Goal: Find specific page/section: Find specific page/section

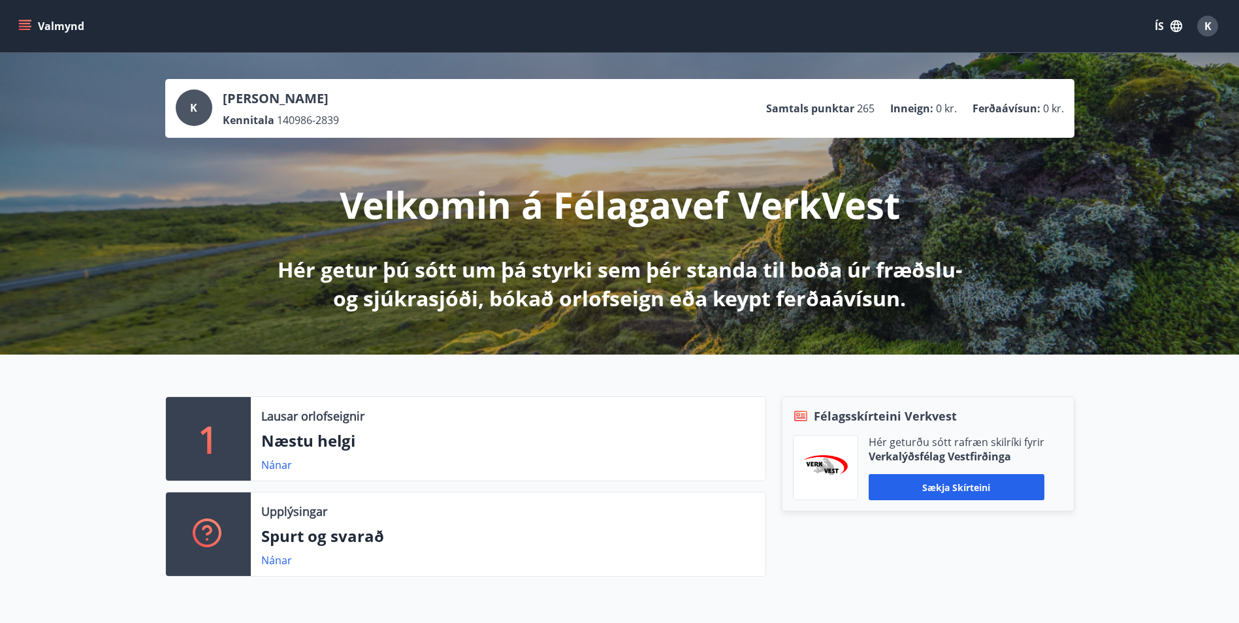
click at [1210, 28] on span "K" at bounding box center [1208, 26] width 7 height 14
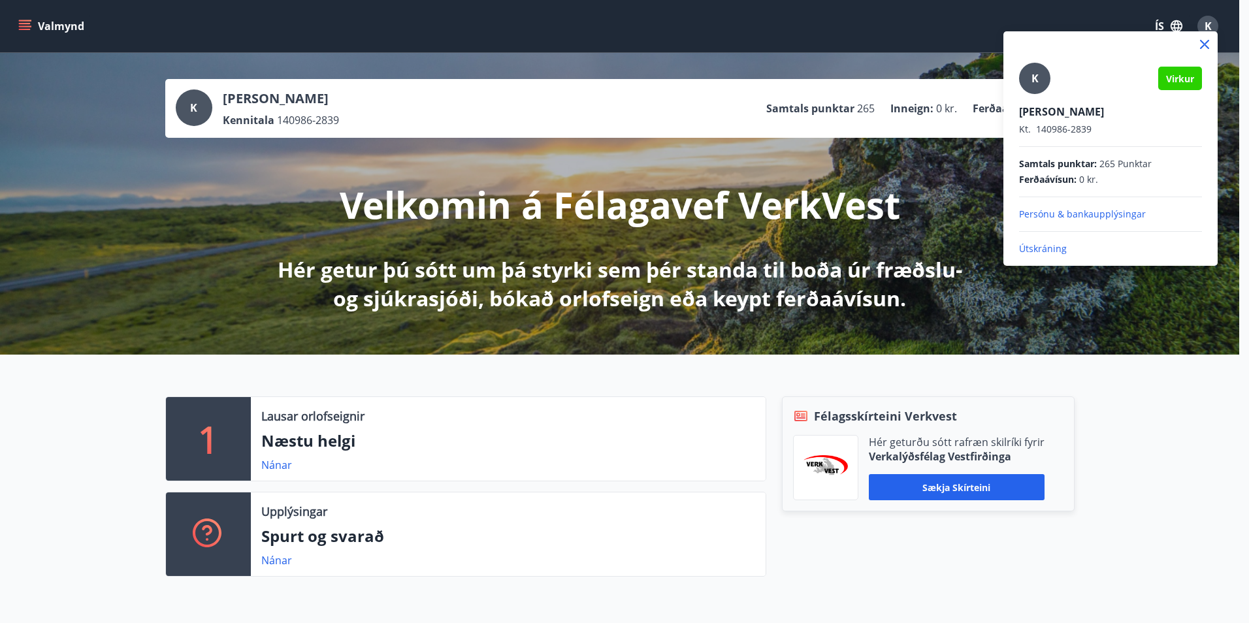
click at [1061, 251] on p "Útskráning" at bounding box center [1110, 248] width 183 height 13
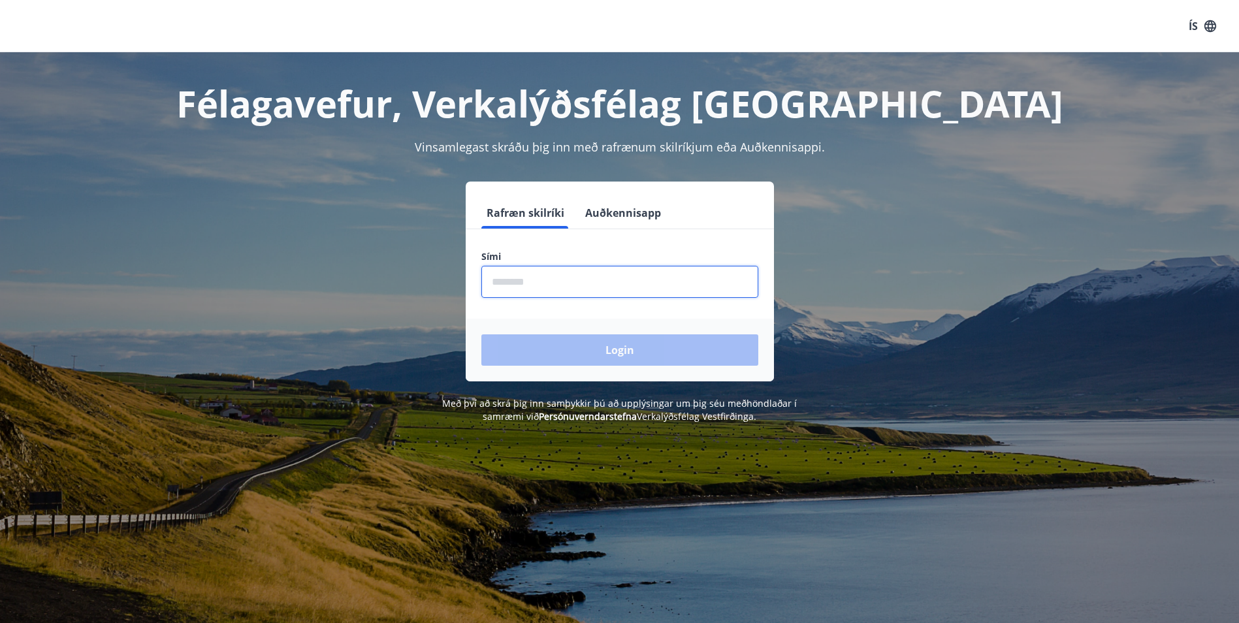
click at [495, 274] on input "phone" at bounding box center [619, 282] width 277 height 32
type input "********"
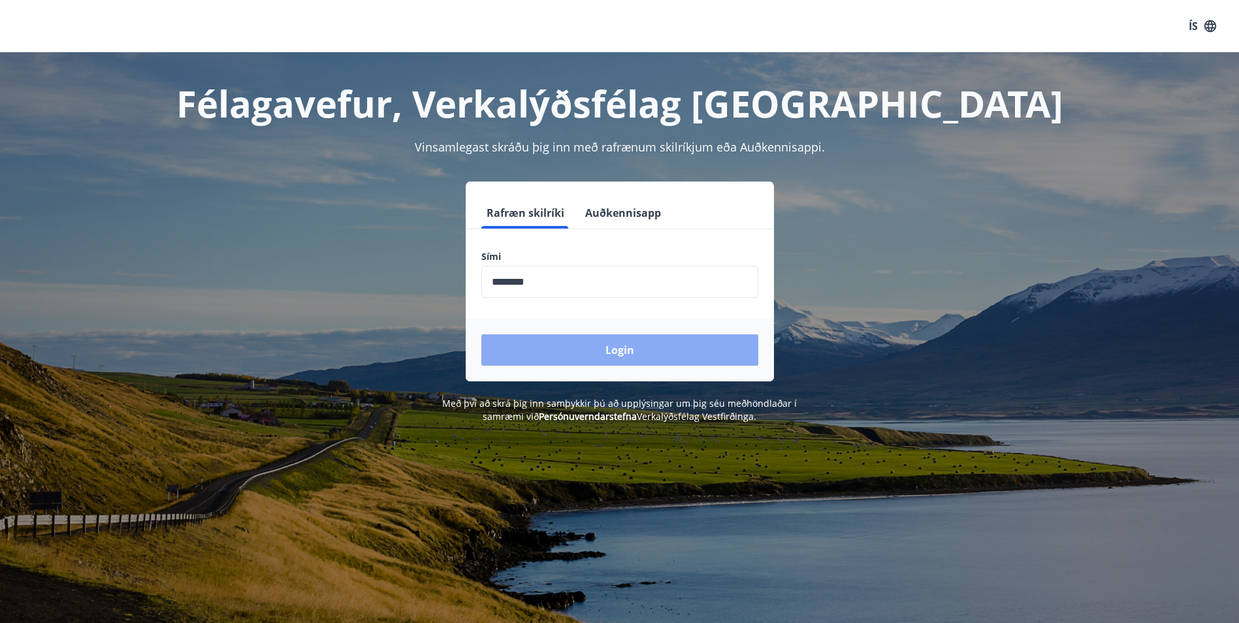
click at [653, 355] on button "Login" at bounding box center [619, 349] width 277 height 31
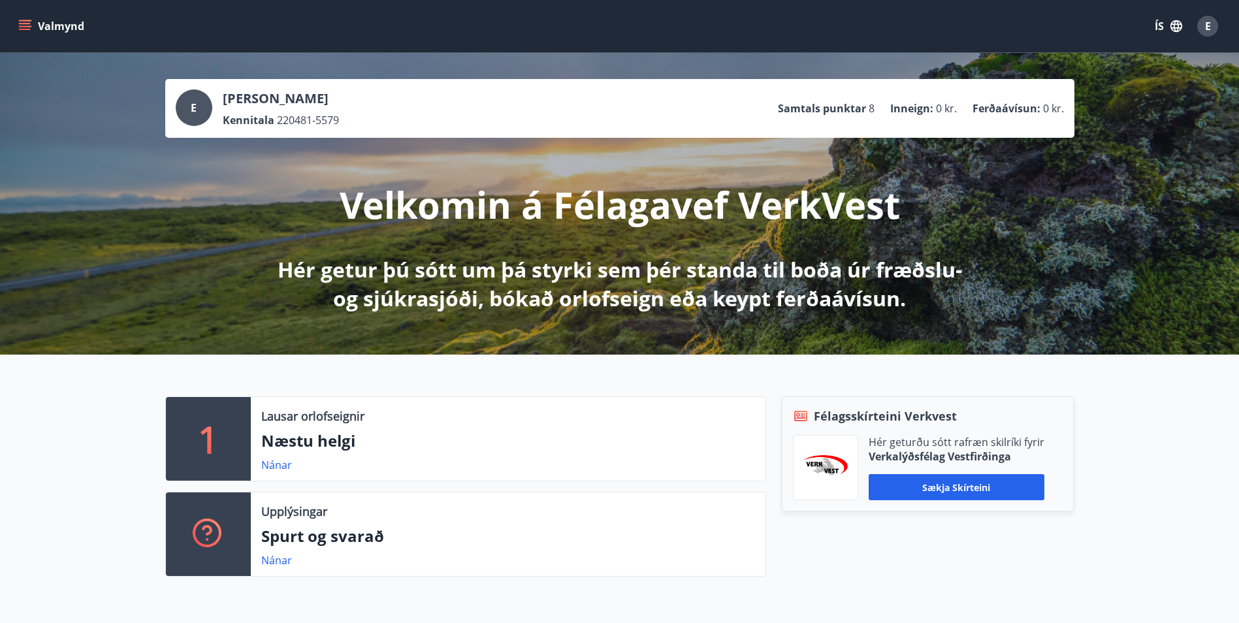
click at [17, 27] on button "Valmynd" at bounding box center [53, 26] width 74 height 24
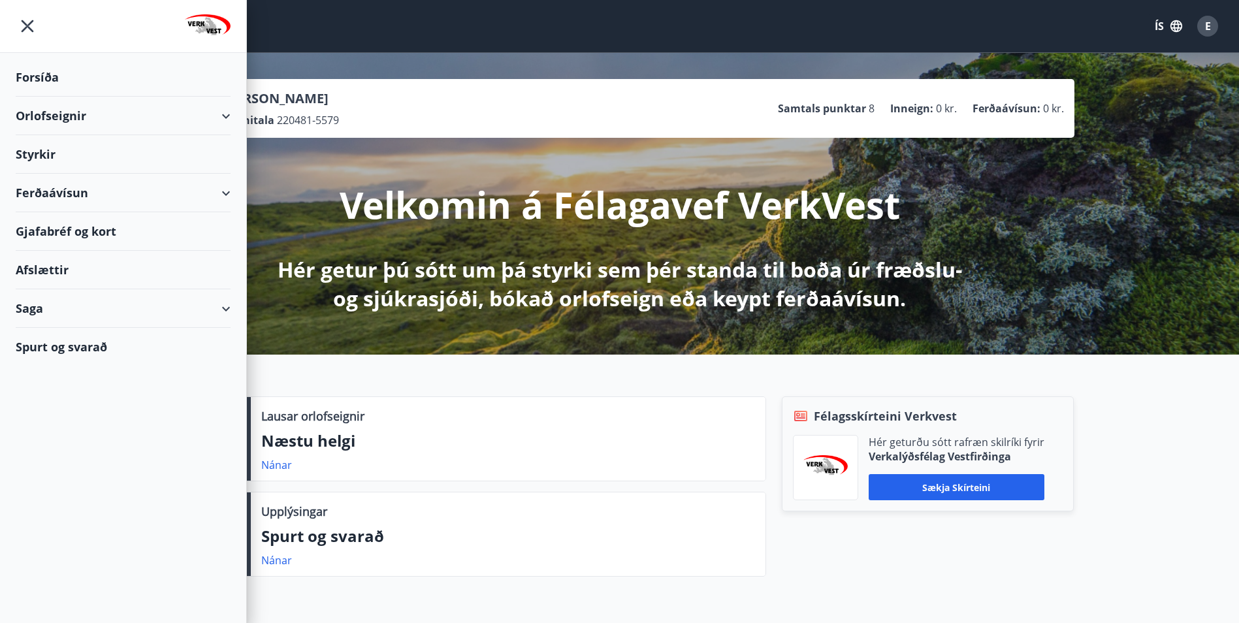
click at [225, 191] on div "Ferðaávísun" at bounding box center [123, 193] width 215 height 39
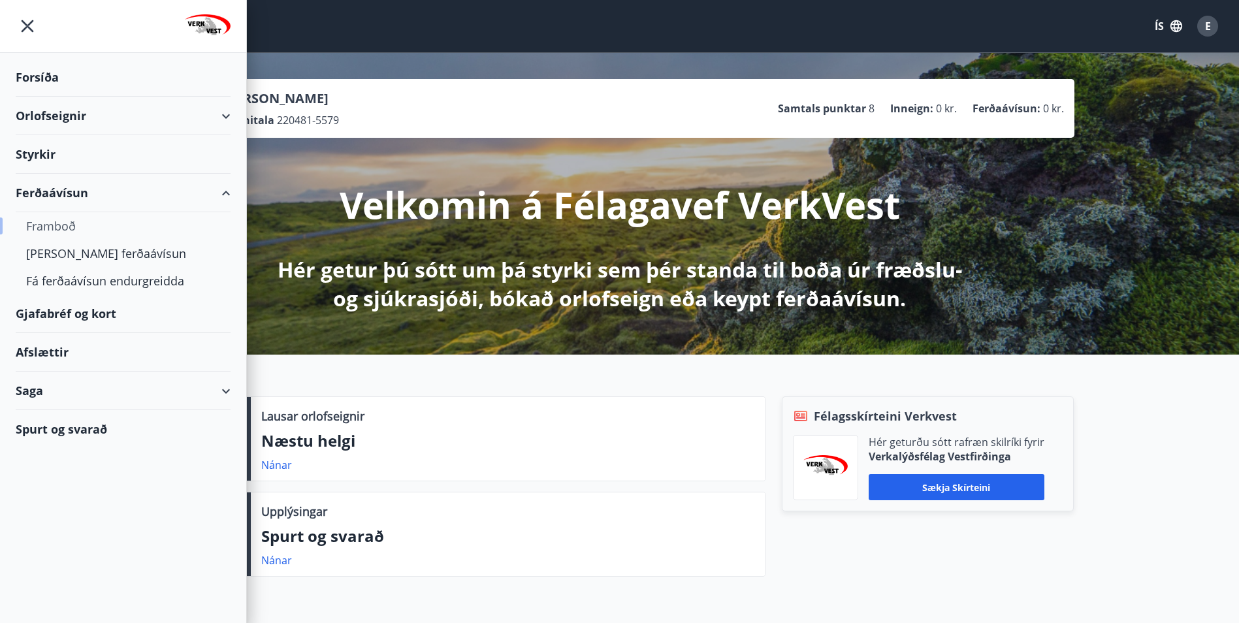
click at [40, 227] on div "Framboð" at bounding box center [123, 225] width 194 height 27
